Goal: Use online tool/utility: Utilize a website feature to perform a specific function

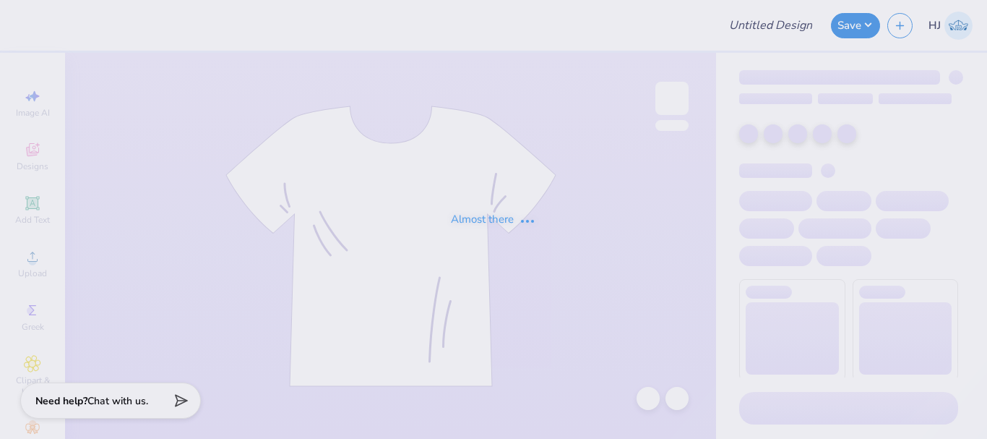
type input "Merch for Veritas Club"
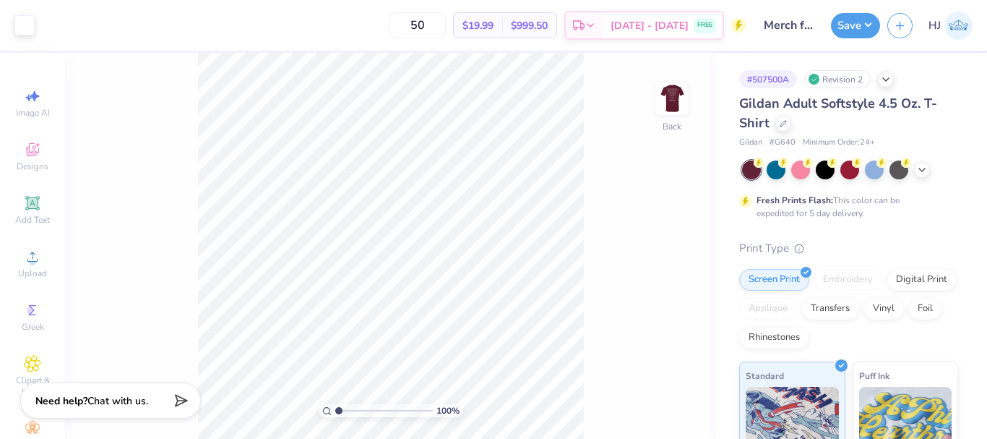
click at [671, 91] on img at bounding box center [672, 98] width 29 height 29
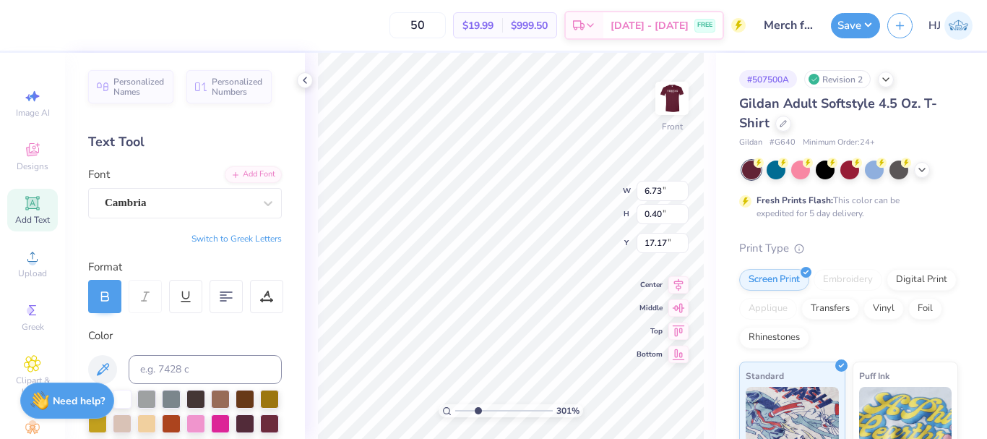
scroll to position [12, 9]
type input "3.00581987268405"
type textarea "Pepperdine Veritas Club"
type input "3.00581987268405"
type input "4.52"
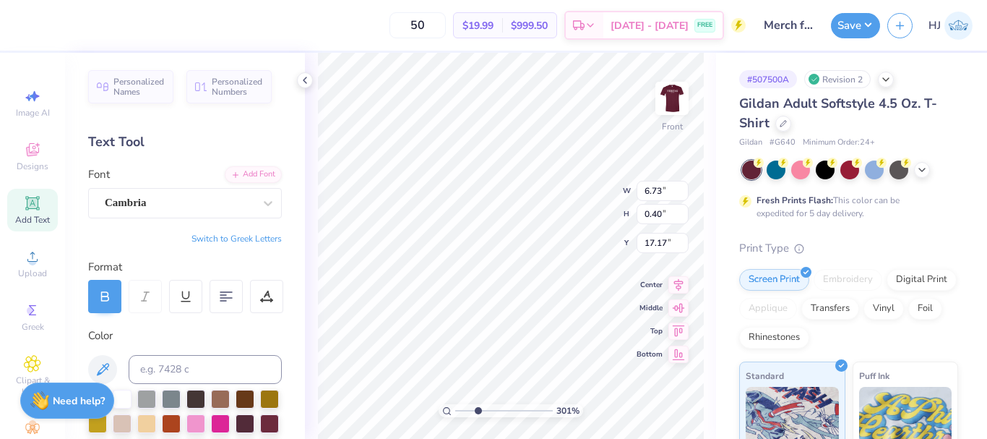
type input "0.37"
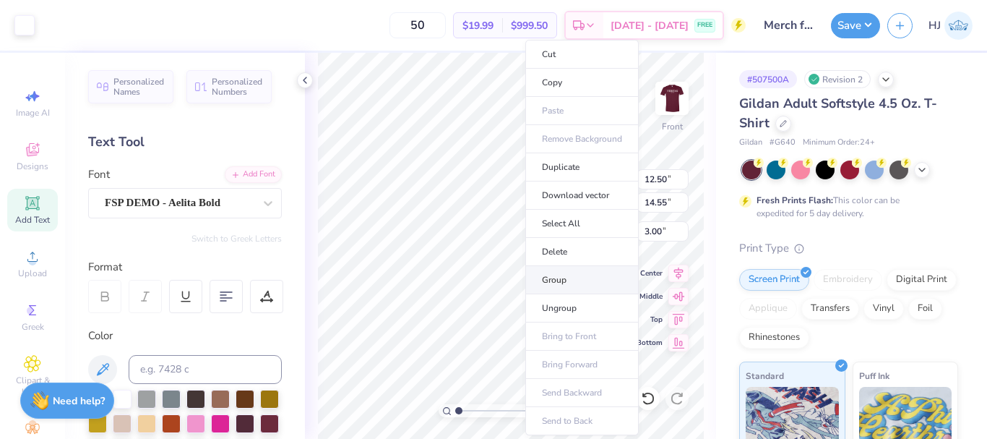
click at [564, 284] on li "Group" at bounding box center [581, 280] width 113 height 28
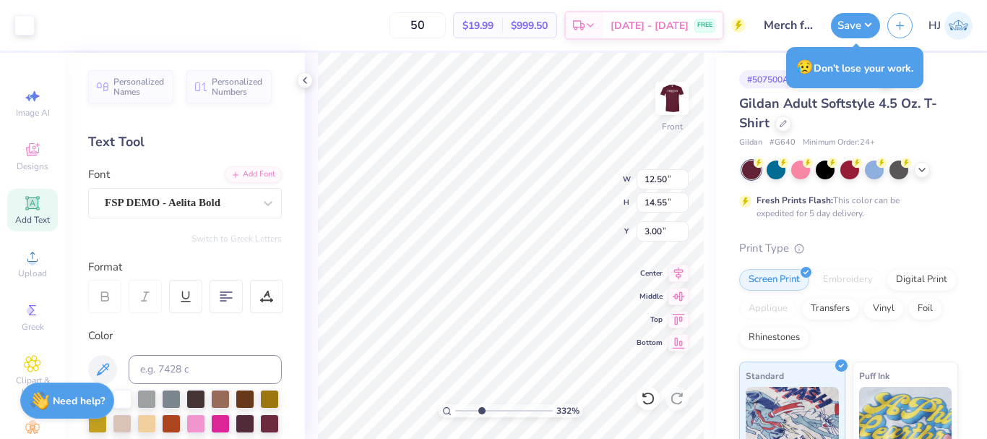
type input "3.32211092047231"
